Goal: Information Seeking & Learning: Learn about a topic

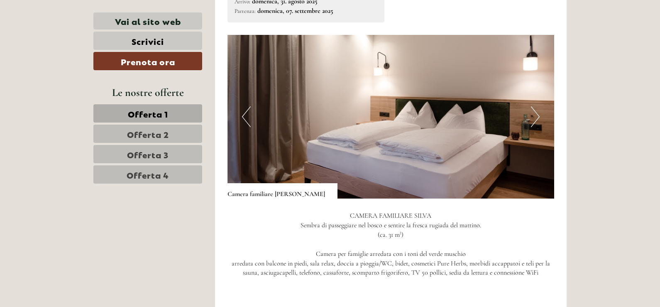
scroll to position [622, 0]
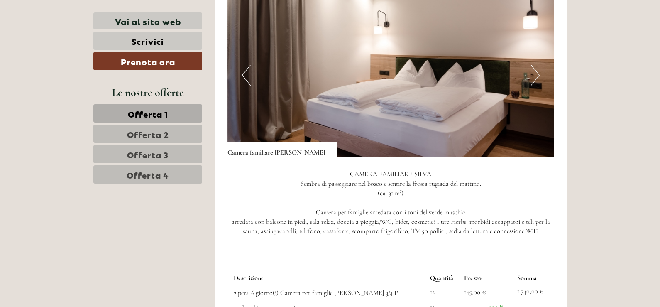
click at [536, 65] on button "Next" at bounding box center [535, 75] width 9 height 21
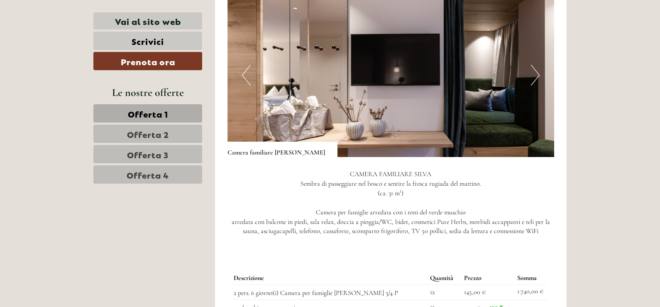
click at [536, 65] on button "Next" at bounding box center [535, 75] width 9 height 21
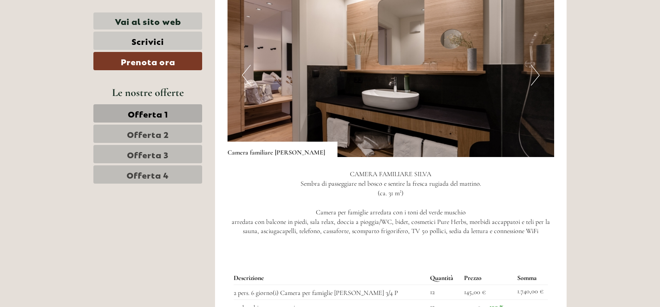
click at [536, 65] on button "Next" at bounding box center [535, 75] width 9 height 21
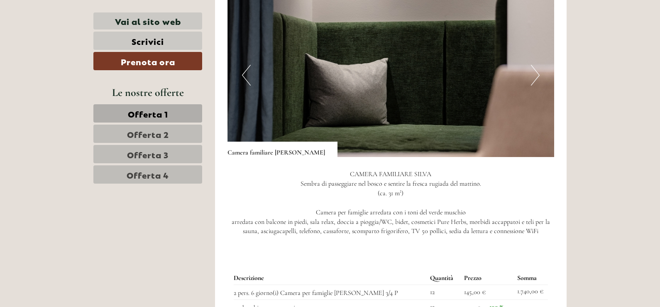
click at [536, 65] on button "Next" at bounding box center [535, 75] width 9 height 21
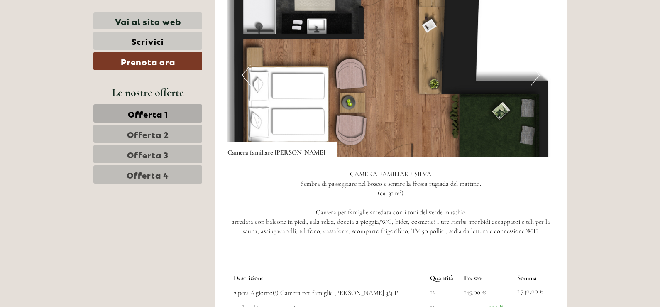
click at [534, 68] on button "Next" at bounding box center [535, 75] width 9 height 21
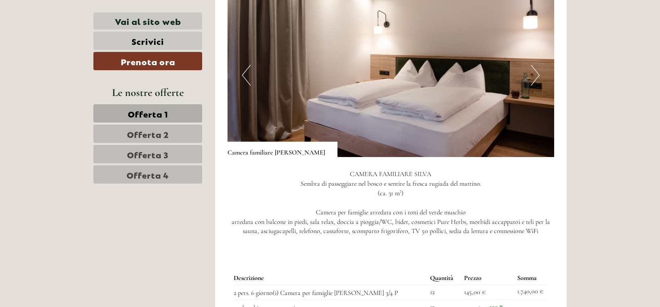
click at [534, 68] on button "Next" at bounding box center [535, 75] width 9 height 21
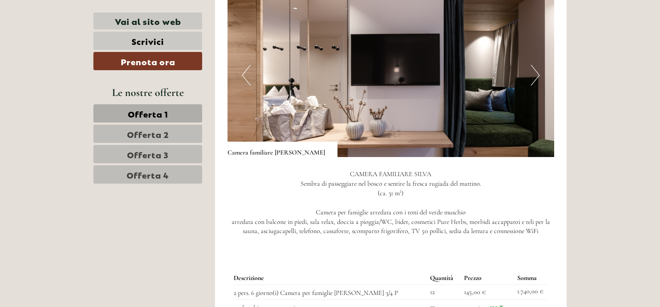
click at [534, 68] on button "Next" at bounding box center [535, 75] width 9 height 21
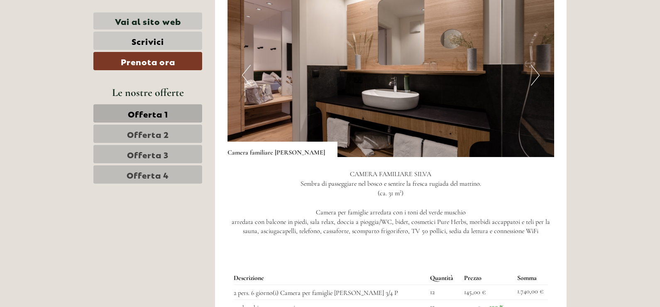
click at [534, 68] on button "Next" at bounding box center [535, 75] width 9 height 21
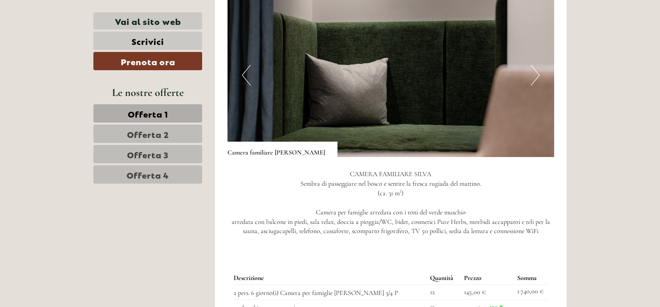
click at [535, 69] on button "Next" at bounding box center [535, 75] width 9 height 21
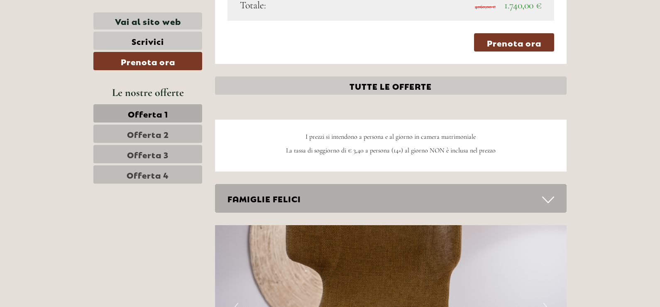
scroll to position [1037, 0]
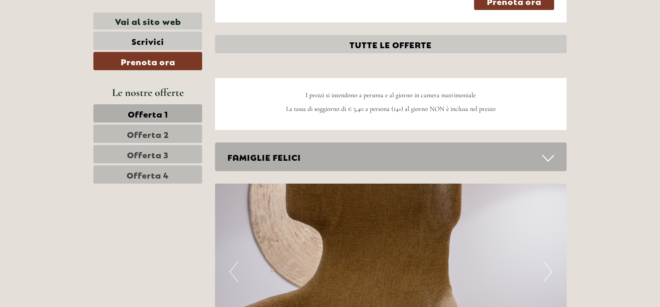
click at [437, 148] on div "FAMIGLIE FELICI" at bounding box center [391, 156] width 352 height 29
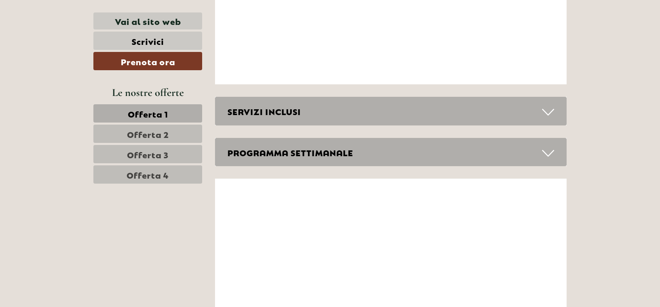
scroll to position [2531, 0]
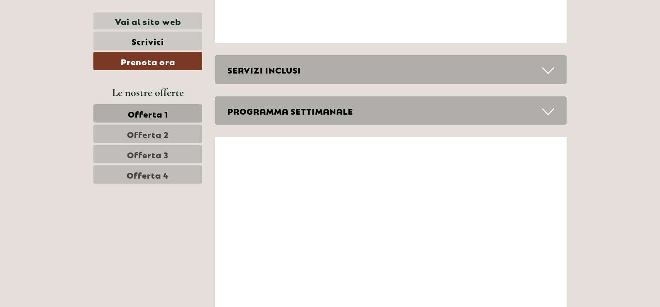
click at [293, 55] on div "SERVIZI INCLUSI" at bounding box center [391, 69] width 352 height 29
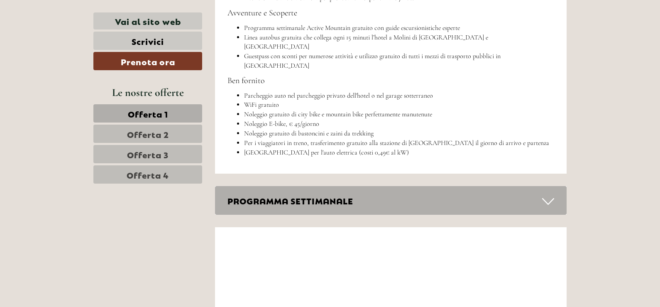
scroll to position [2863, 0]
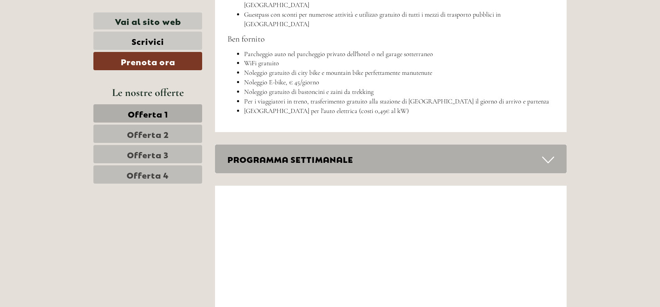
click at [531, 144] on div "PROGRAMMA SETTIMANALE" at bounding box center [391, 158] width 352 height 29
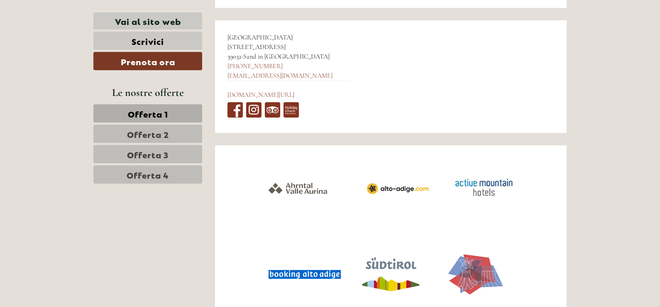
scroll to position [3851, 0]
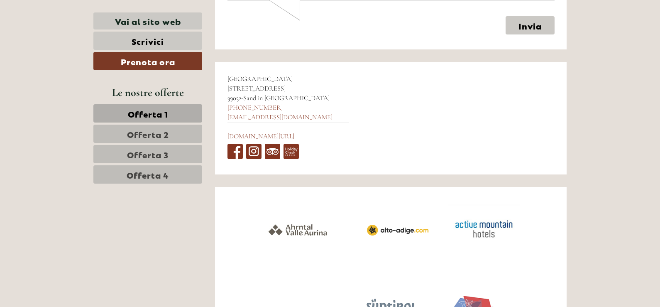
drag, startPoint x: 246, startPoint y: 59, endPoint x: 289, endPoint y: 60, distance: 43.2
click at [289, 62] on div "Hotel Mühlenerhof [STREET_ADDRESS] [PHONE_NUMBER] [EMAIL_ADDRESS][DOMAIN_NAME] …" at bounding box center [288, 118] width 146 height 112
copy div "Sand in [GEOGRAPHIC_DATA]"
